Goal: Find specific page/section: Find specific page/section

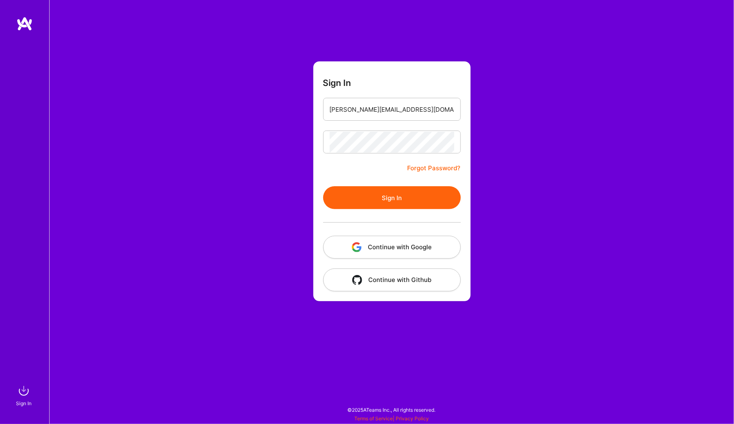
type input "[PERSON_NAME][EMAIL_ADDRESS][DOMAIN_NAME]"
click at [408, 198] on button "Sign In" at bounding box center [392, 197] width 138 height 23
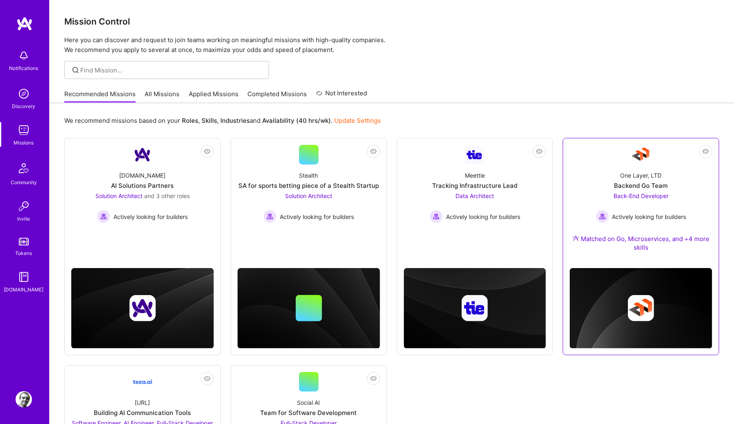
click at [648, 186] on div "Backend Go Team" at bounding box center [642, 185] width 54 height 9
